Goal: Task Accomplishment & Management: Manage account settings

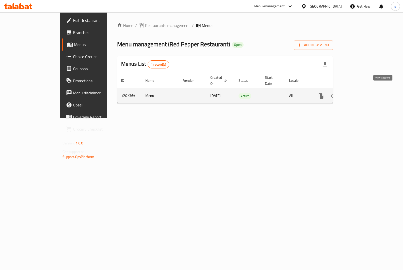
click at [360, 93] on icon "enhanced table" at bounding box center [357, 96] width 6 height 6
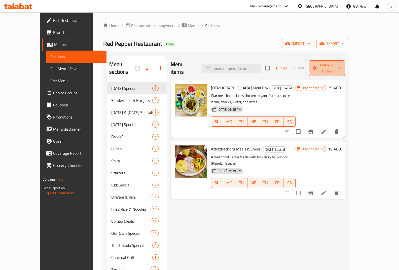
click at [341, 64] on span "Manage items" at bounding box center [327, 68] width 28 height 13
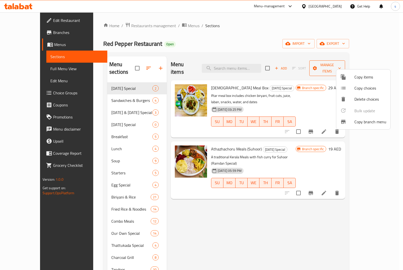
click at [370, 64] on div at bounding box center [201, 135] width 403 height 270
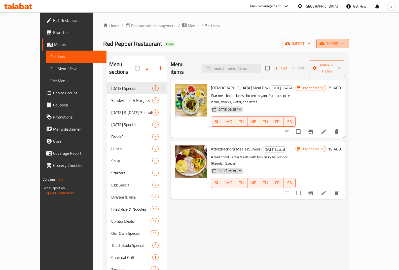
click at [349, 47] on button "export" at bounding box center [332, 43] width 32 height 9
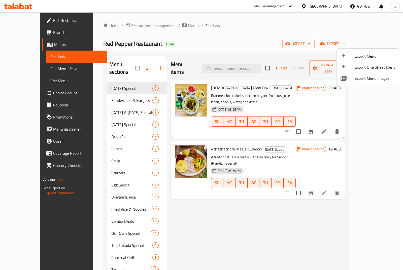
click at [324, 42] on div at bounding box center [201, 135] width 403 height 270
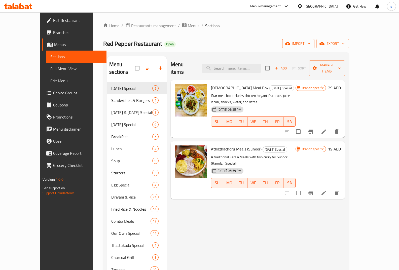
click at [290, 42] on icon "button" at bounding box center [287, 43] width 5 height 5
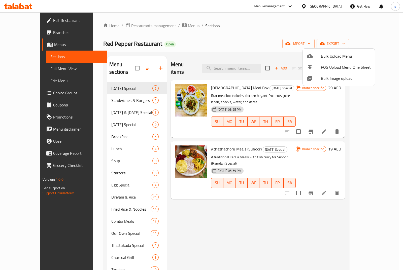
click at [362, 41] on div at bounding box center [201, 135] width 403 height 270
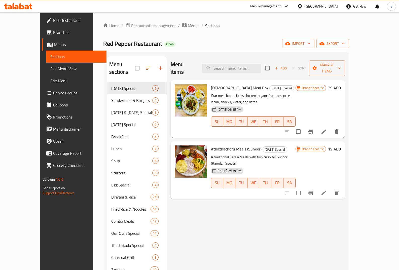
click at [345, 41] on span "export" at bounding box center [332, 44] width 24 height 6
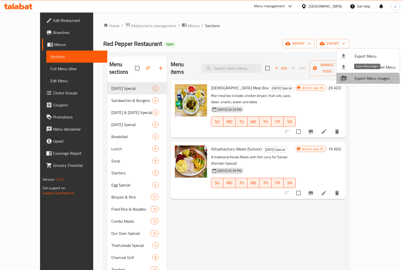
click at [358, 80] on span "Export Menu images" at bounding box center [374, 78] width 41 height 6
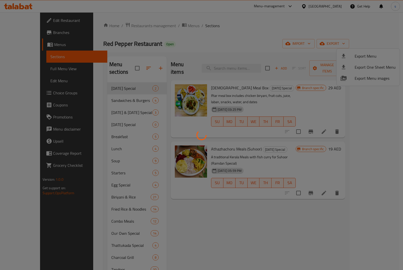
click at [62, 105] on div at bounding box center [201, 135] width 403 height 270
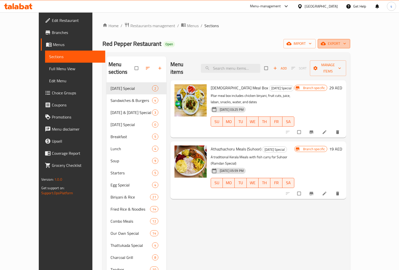
click at [346, 41] on span "export" at bounding box center [334, 44] width 24 height 6
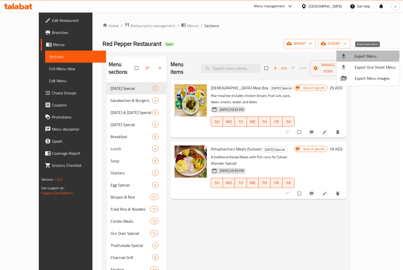
click at [362, 55] on span "Export Menu" at bounding box center [374, 56] width 41 height 6
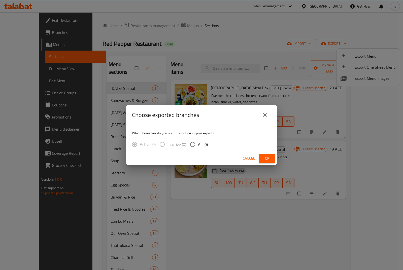
click at [195, 145] on input "All (0)" at bounding box center [192, 144] width 11 height 11
radio input "true"
click at [263, 156] on span "Ok" at bounding box center [267, 158] width 8 height 6
click at [268, 154] on button "Ok" at bounding box center [267, 158] width 16 height 9
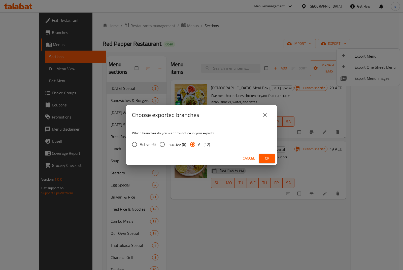
click at [252, 94] on div "Choose exported branches Which branches do you want to include in your export? …" at bounding box center [201, 135] width 403 height 270
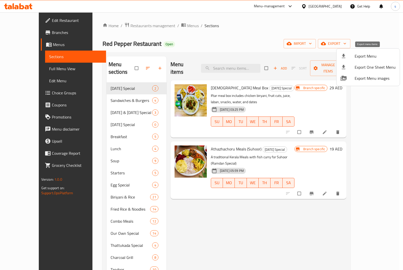
click at [367, 57] on span "Export Menu" at bounding box center [374, 56] width 41 height 6
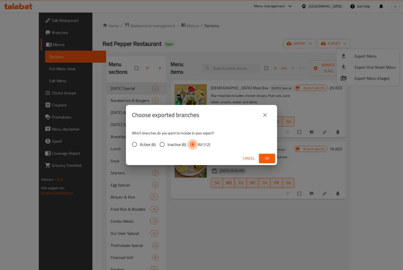
click at [193, 144] on input "All (12)" at bounding box center [192, 144] width 11 height 11
click at [264, 114] on icon "close" at bounding box center [265, 115] width 6 height 6
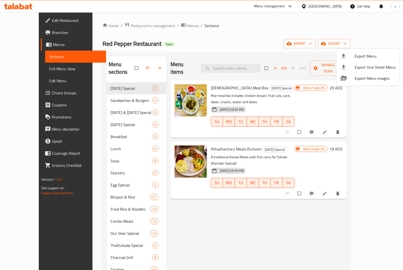
click at [350, 57] on div at bounding box center [347, 56] width 14 height 6
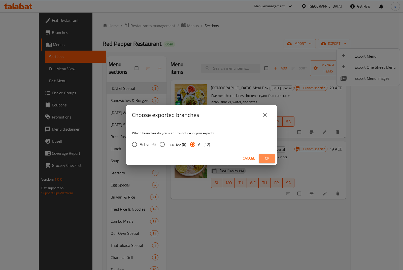
click at [269, 155] on span "Ok" at bounding box center [267, 158] width 8 height 6
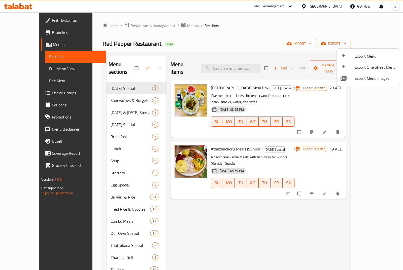
click at [325, 25] on div at bounding box center [201, 135] width 403 height 270
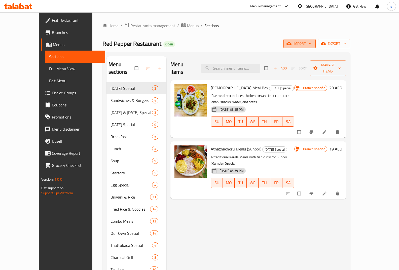
click at [312, 41] on span "import" at bounding box center [299, 44] width 24 height 6
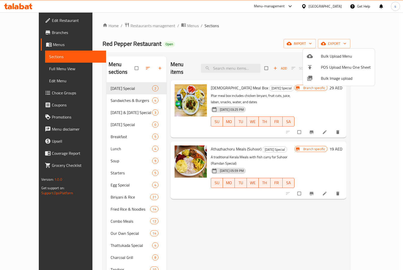
click at [354, 29] on div at bounding box center [201, 135] width 403 height 270
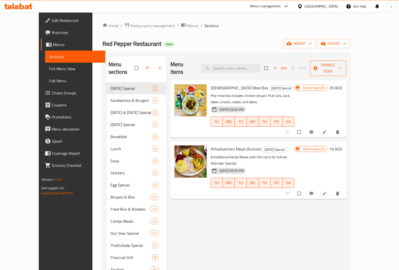
click at [342, 66] on span "Manage items" at bounding box center [328, 68] width 28 height 13
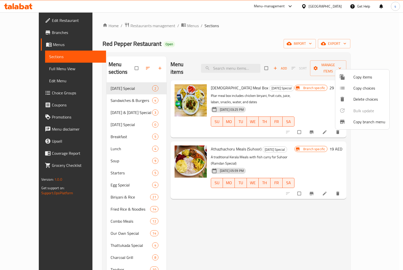
click at [371, 48] on div at bounding box center [201, 135] width 403 height 270
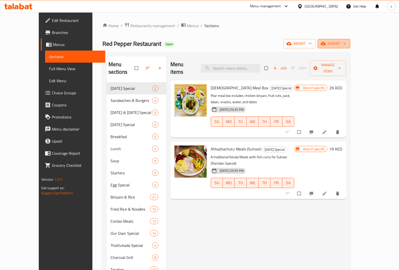
click at [346, 45] on span "export" at bounding box center [334, 44] width 24 height 6
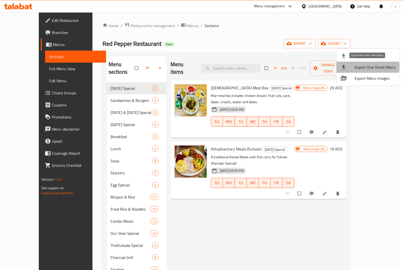
click at [362, 66] on span "Export One Sheet Menu" at bounding box center [374, 67] width 41 height 6
click at [253, 46] on div at bounding box center [201, 135] width 403 height 270
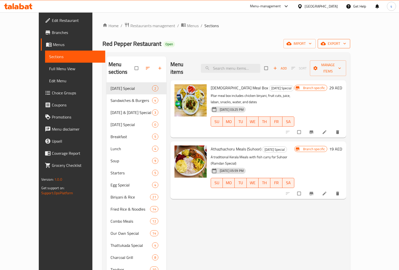
click at [346, 42] on span "export" at bounding box center [334, 44] width 24 height 6
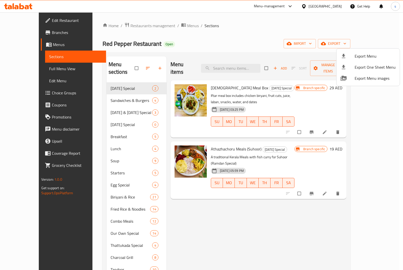
click at [296, 38] on div at bounding box center [201, 135] width 403 height 270
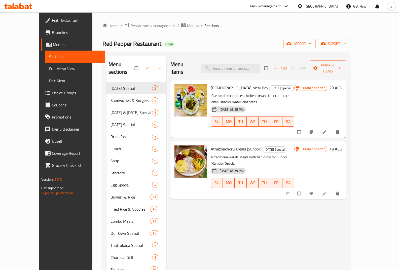
click at [346, 44] on span "export" at bounding box center [334, 44] width 24 height 6
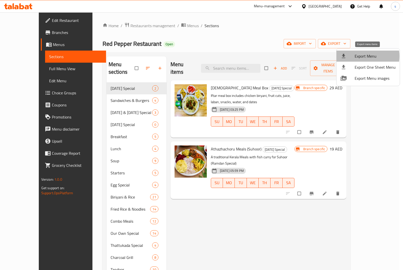
click at [362, 56] on span "Export Menu" at bounding box center [374, 56] width 41 height 6
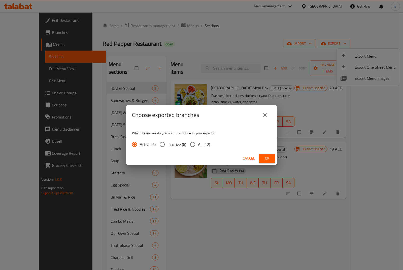
click at [193, 145] on input "All (12)" at bounding box center [192, 144] width 11 height 11
radio input "true"
click at [272, 158] on button "Ok" at bounding box center [267, 158] width 16 height 9
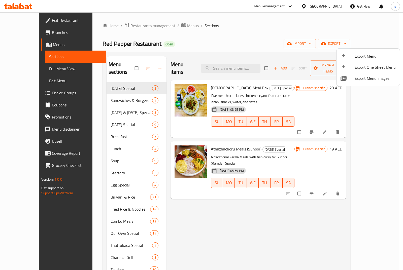
click at [256, 37] on div at bounding box center [201, 135] width 403 height 270
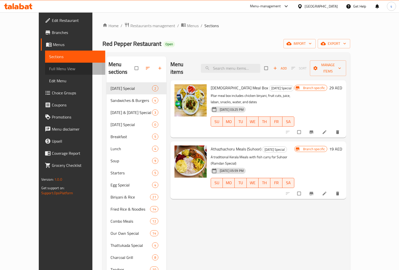
click at [49, 71] on span "Full Menu View" at bounding box center [75, 69] width 52 height 6
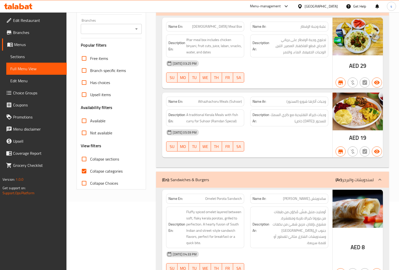
scroll to position [76, 0]
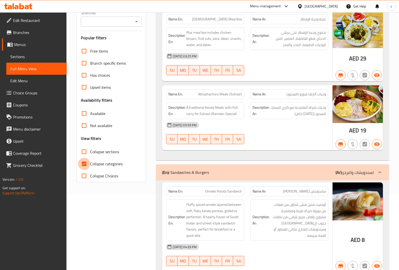
click at [88, 164] on input "Collapse categories" at bounding box center [84, 164] width 12 height 12
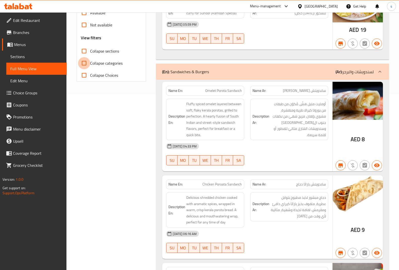
click at [84, 62] on input "Collapse categories" at bounding box center [84, 63] width 12 height 12
checkbox input "false"
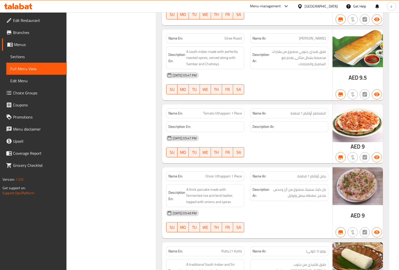
scroll to position [931, 0]
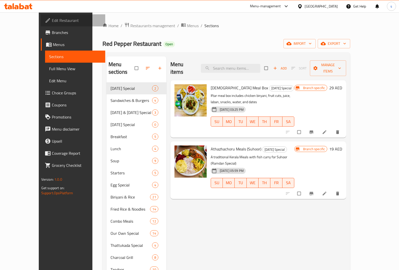
click at [52, 21] on span "Edit Restaurant" at bounding box center [77, 20] width 50 height 6
